Goal: Information Seeking & Learning: Learn about a topic

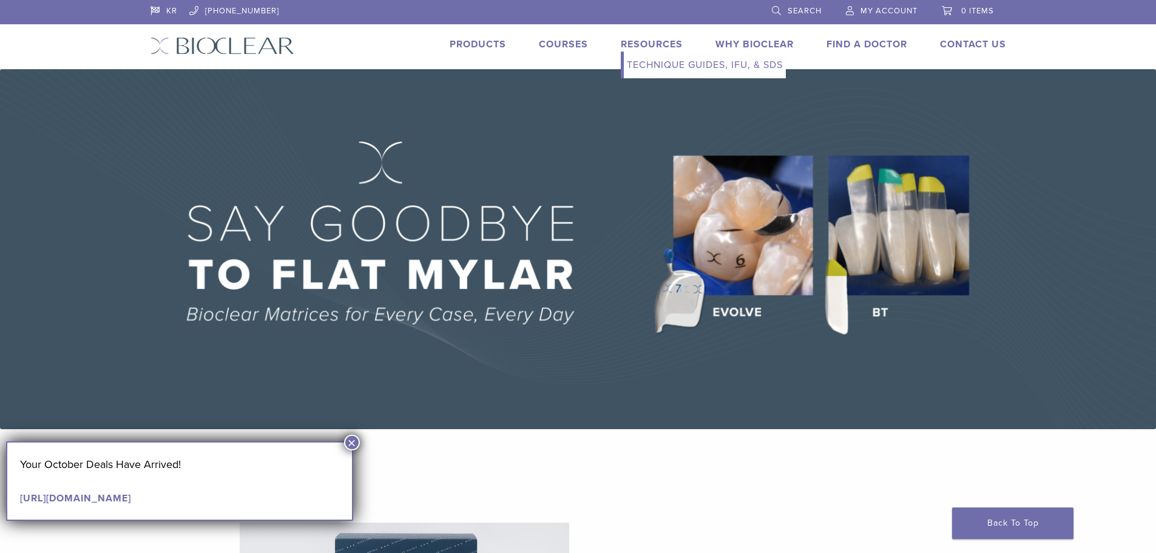
click at [621, 50] on link "Resources" at bounding box center [652, 44] width 62 height 12
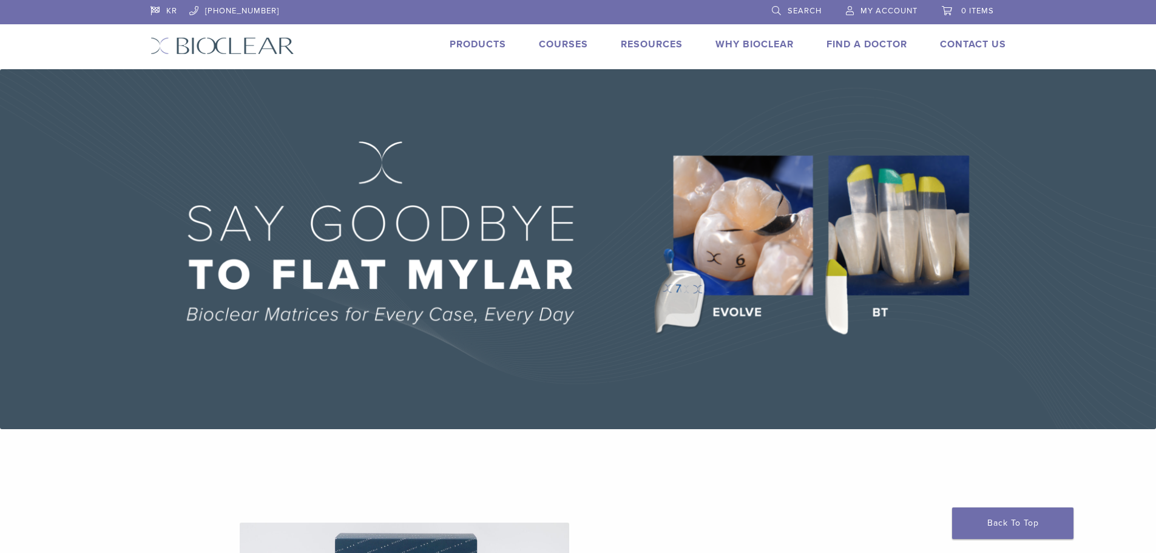
click at [780, 50] on link "Why Bioclear" at bounding box center [754, 44] width 78 height 12
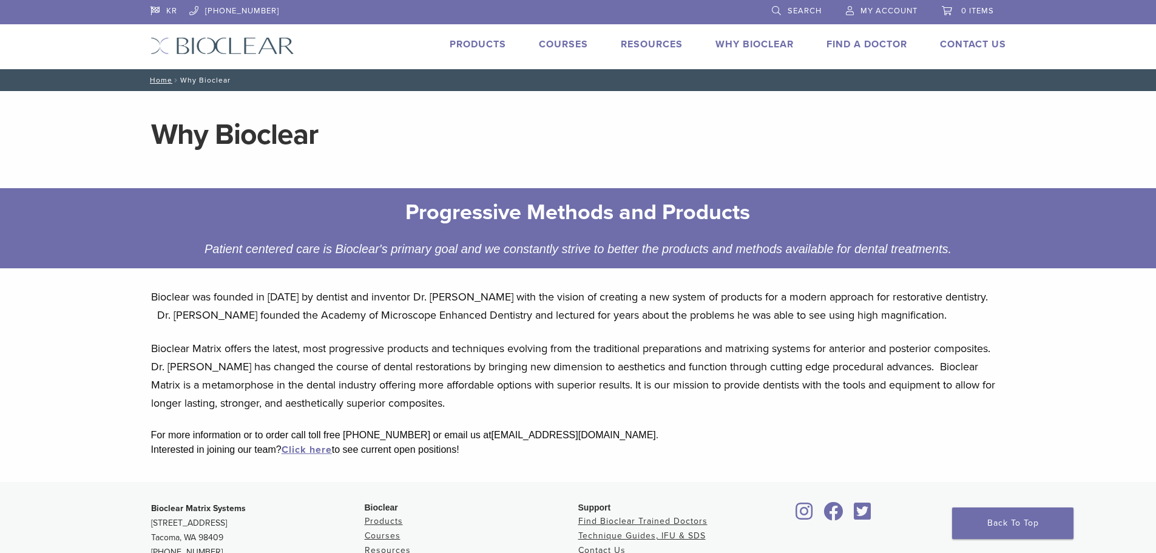
click at [539, 50] on link "Courses" at bounding box center [563, 44] width 49 height 12
click at [621, 50] on link "Resources" at bounding box center [652, 44] width 62 height 12
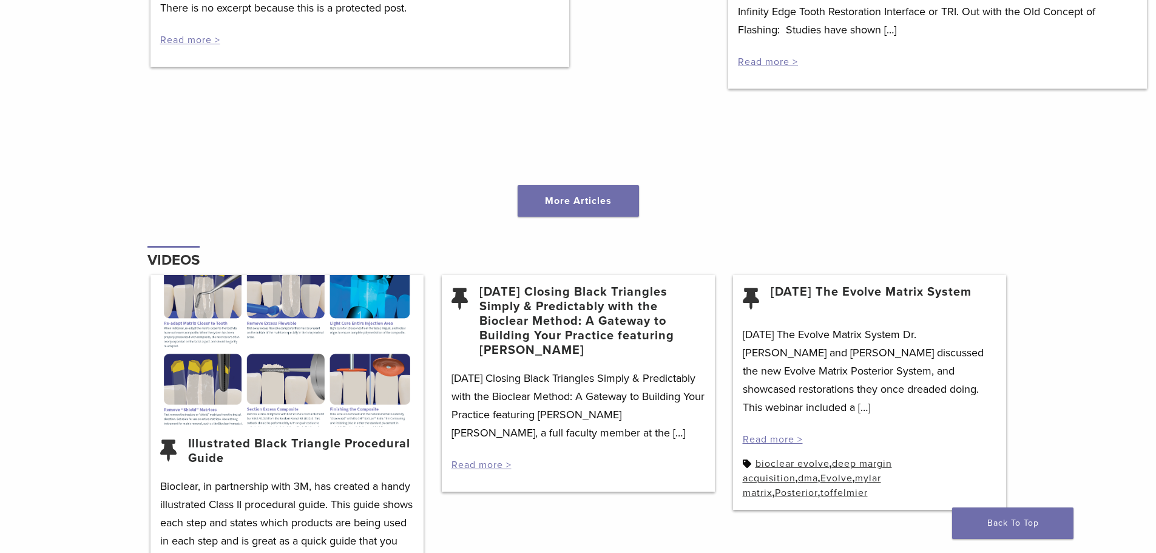
scroll to position [1395, 0]
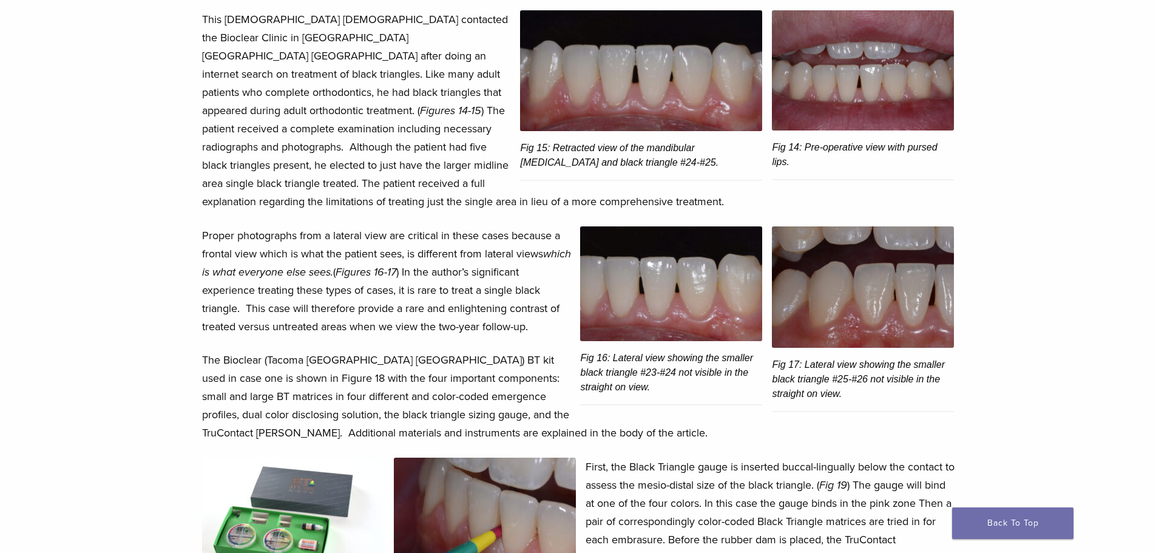
scroll to position [3033, 0]
